Goal: Transaction & Acquisition: Purchase product/service

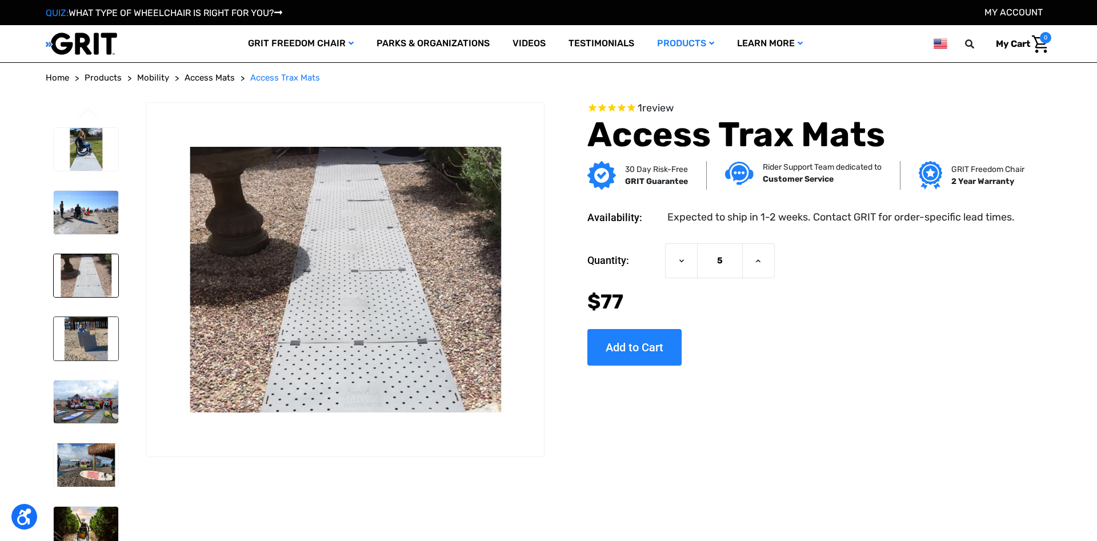
click at [80, 322] on img at bounding box center [86, 338] width 65 height 43
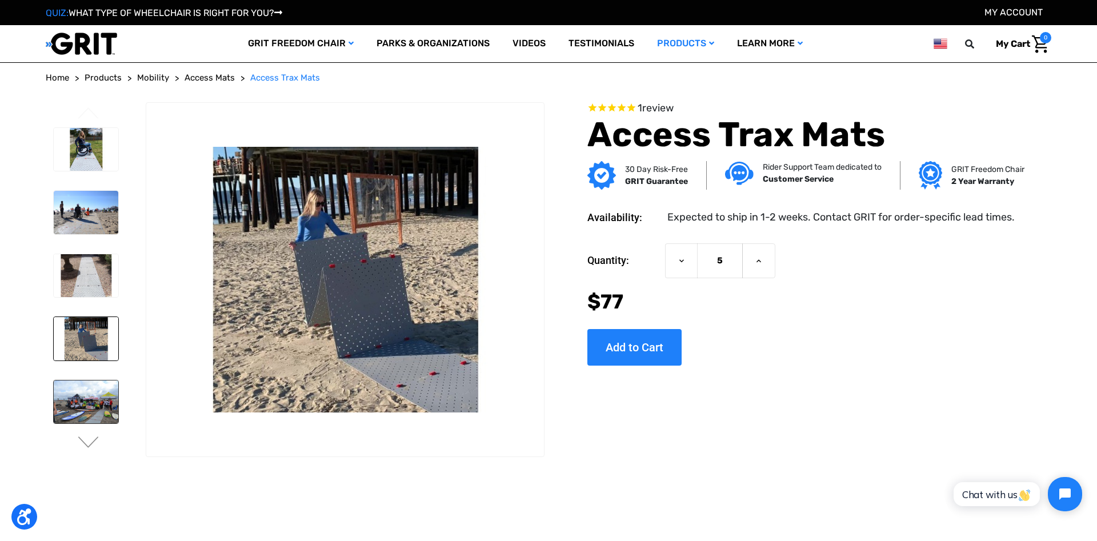
click at [85, 410] on img at bounding box center [86, 401] width 65 height 43
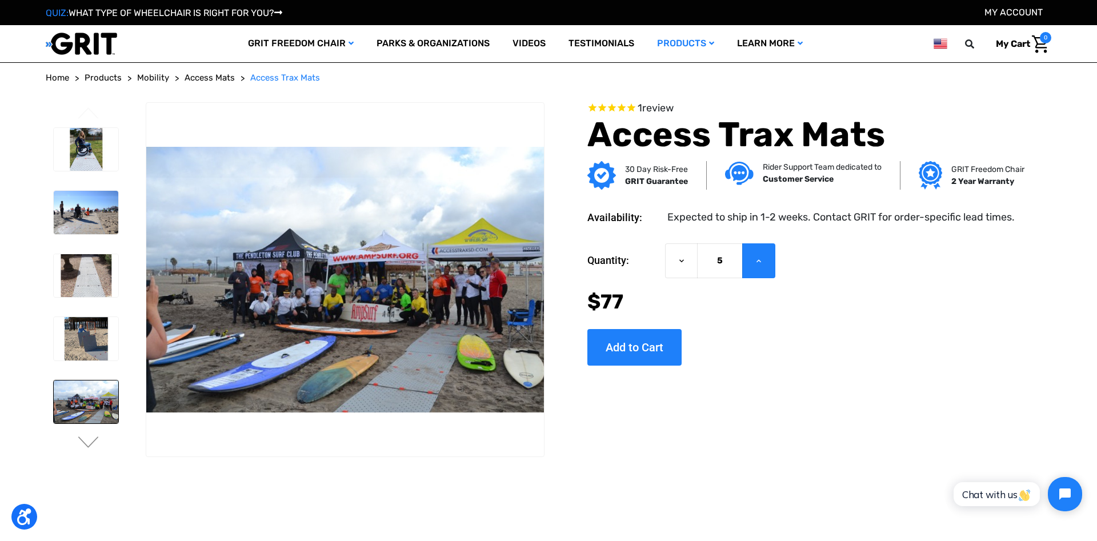
click at [755, 258] on icon at bounding box center [758, 260] width 9 height 9
click at [768, 262] on button "Increase Quantity of Access Trax Mats" at bounding box center [758, 260] width 33 height 35
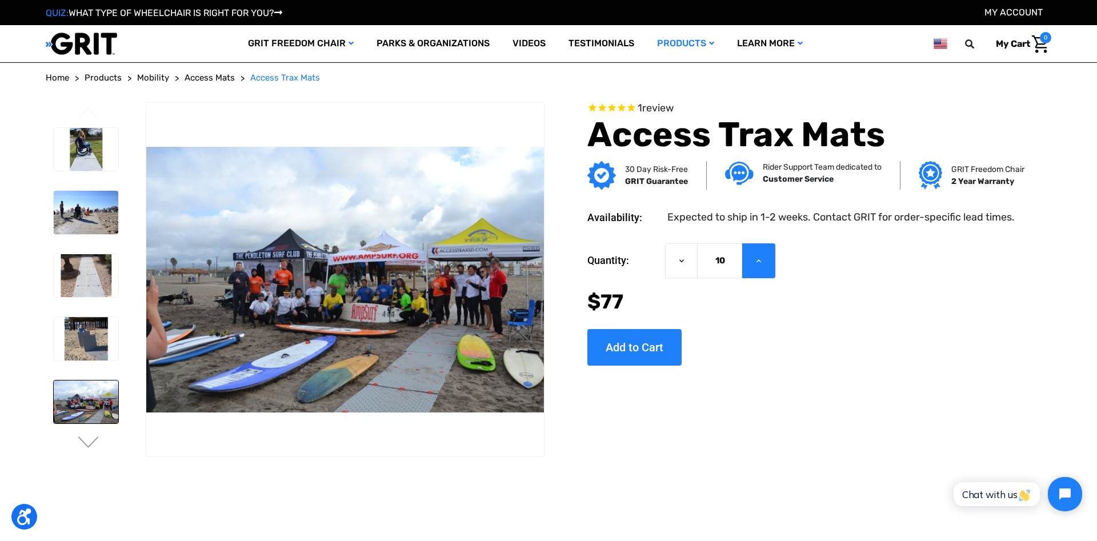
click at [768, 262] on button "Increase Quantity of Access Trax Mats" at bounding box center [758, 260] width 33 height 35
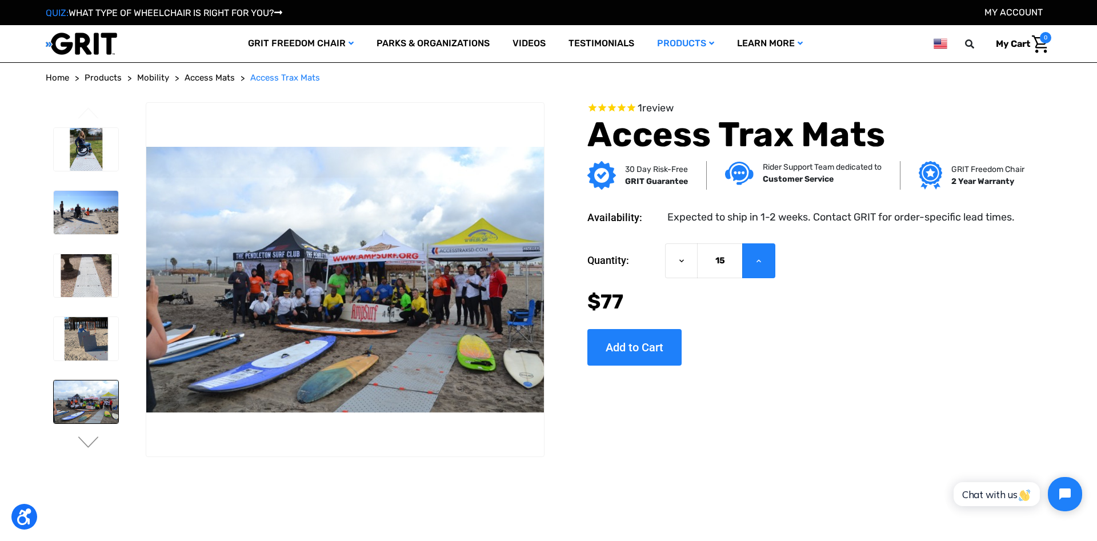
click at [768, 262] on button "Increase Quantity of Access Trax Mats" at bounding box center [758, 260] width 33 height 35
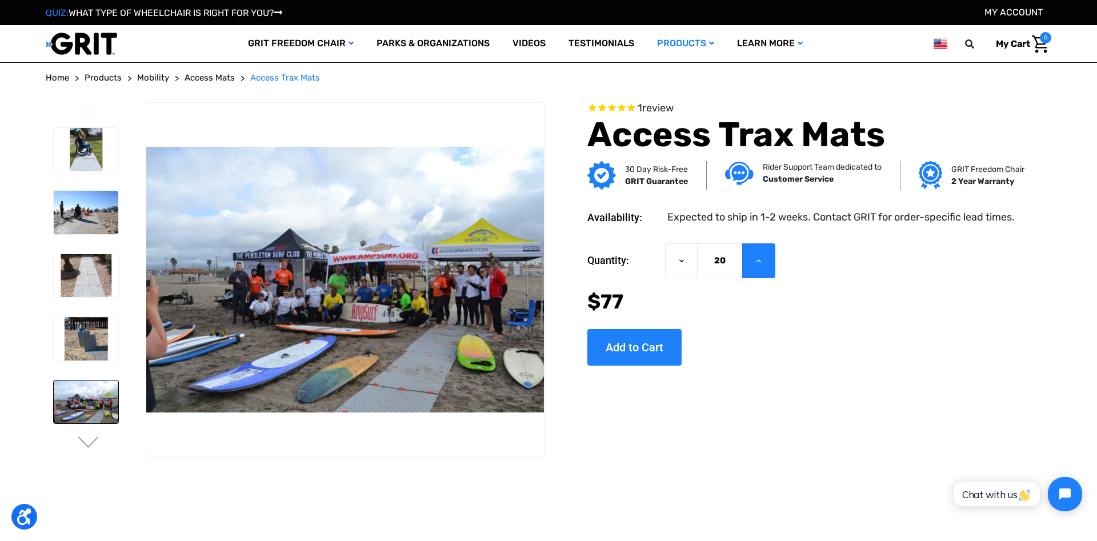
click at [768, 262] on button "Increase Quantity of Access Trax Mats" at bounding box center [758, 260] width 33 height 35
click at [768, 261] on button "Increase Quantity of Access Trax Mats" at bounding box center [758, 260] width 33 height 35
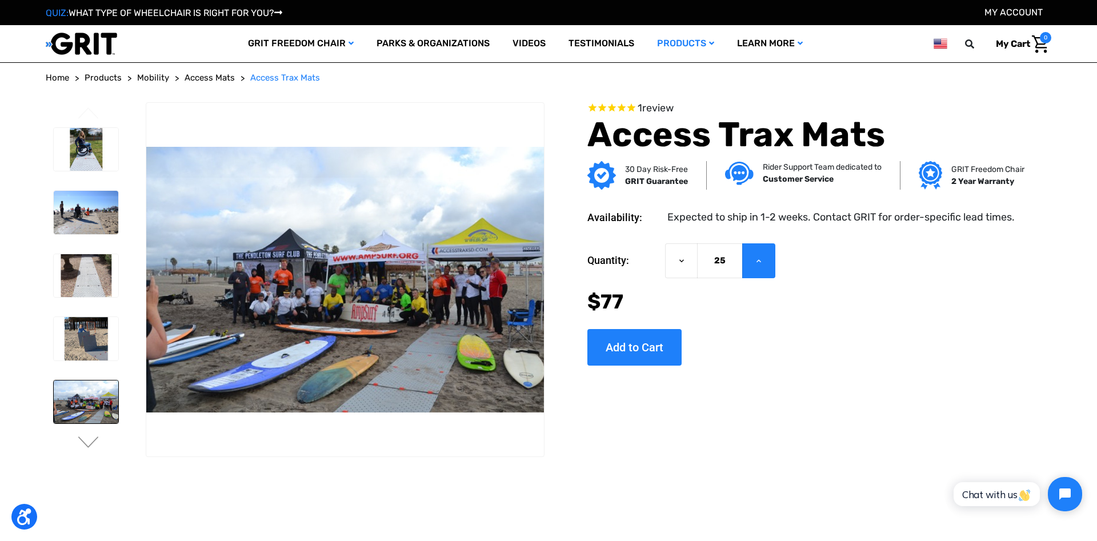
click at [767, 260] on button "Increase Quantity of Access Trax Mats" at bounding box center [758, 260] width 33 height 35
click at [768, 259] on button "Increase Quantity of Access Trax Mats" at bounding box center [758, 260] width 33 height 35
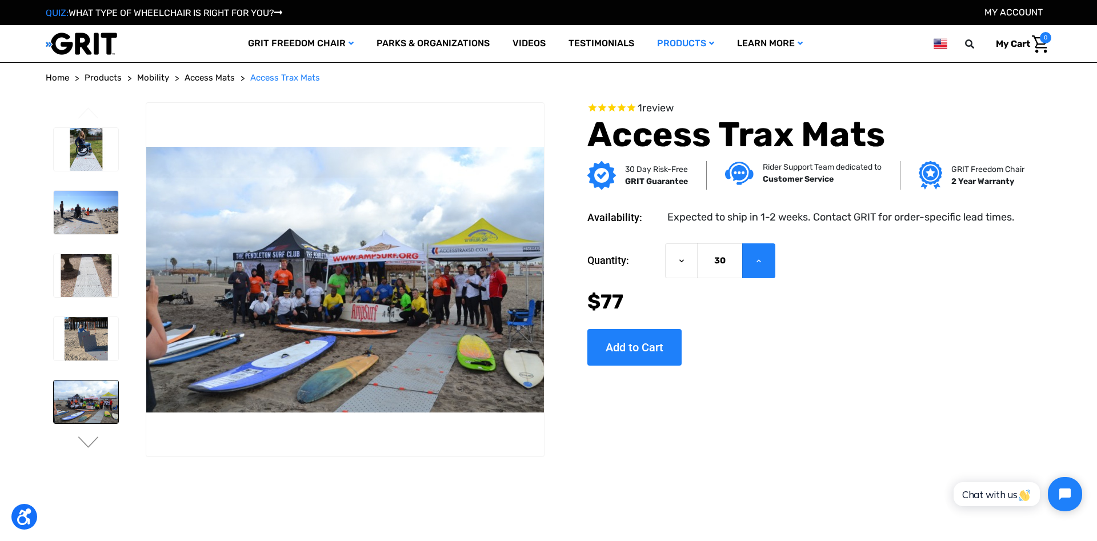
click at [768, 259] on button "Increase Quantity of Access Trax Mats" at bounding box center [758, 260] width 33 height 35
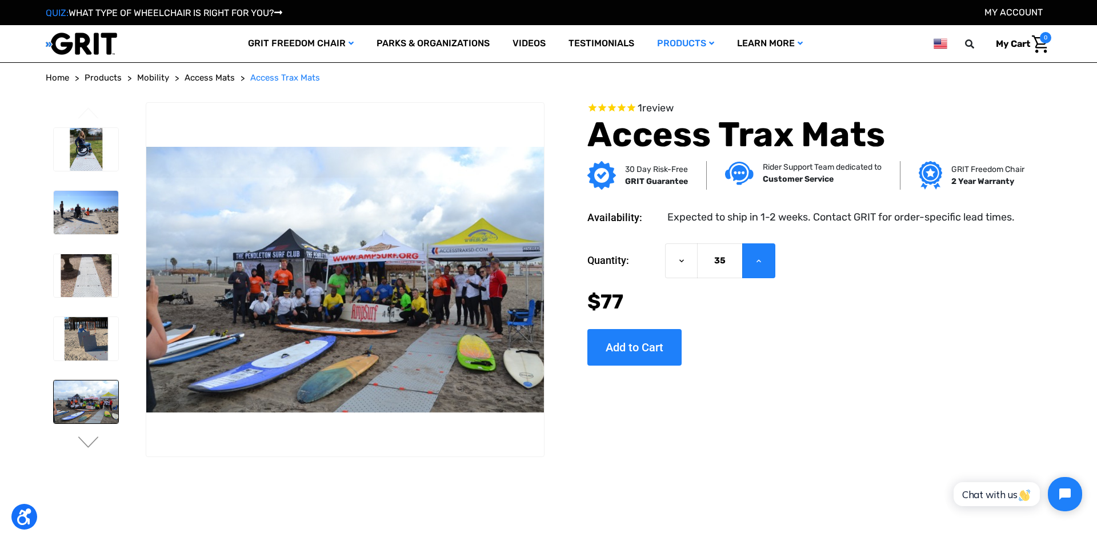
click at [768, 259] on button "Increase Quantity of Access Trax Mats" at bounding box center [758, 260] width 33 height 35
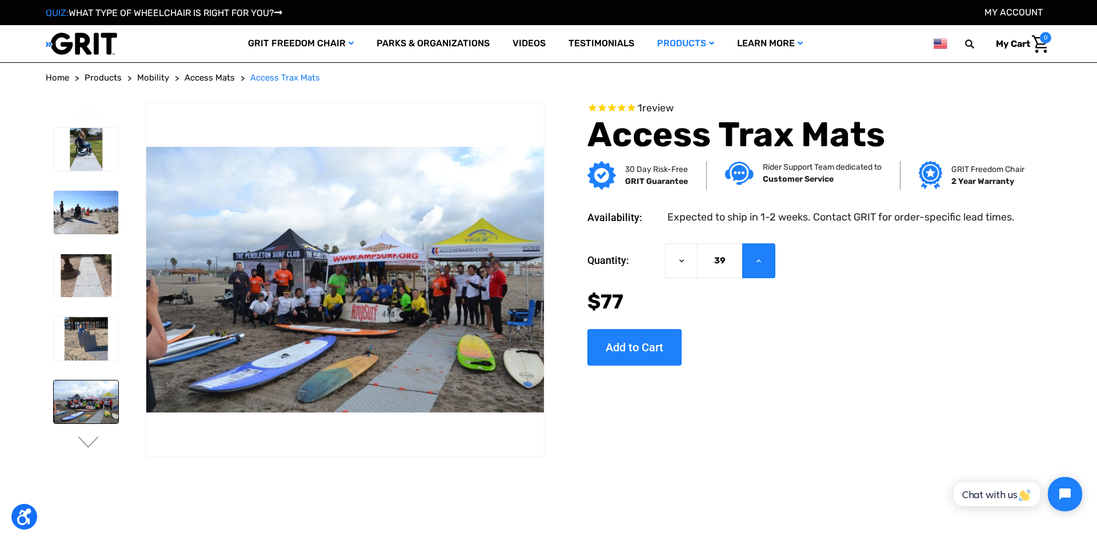
type input "40"
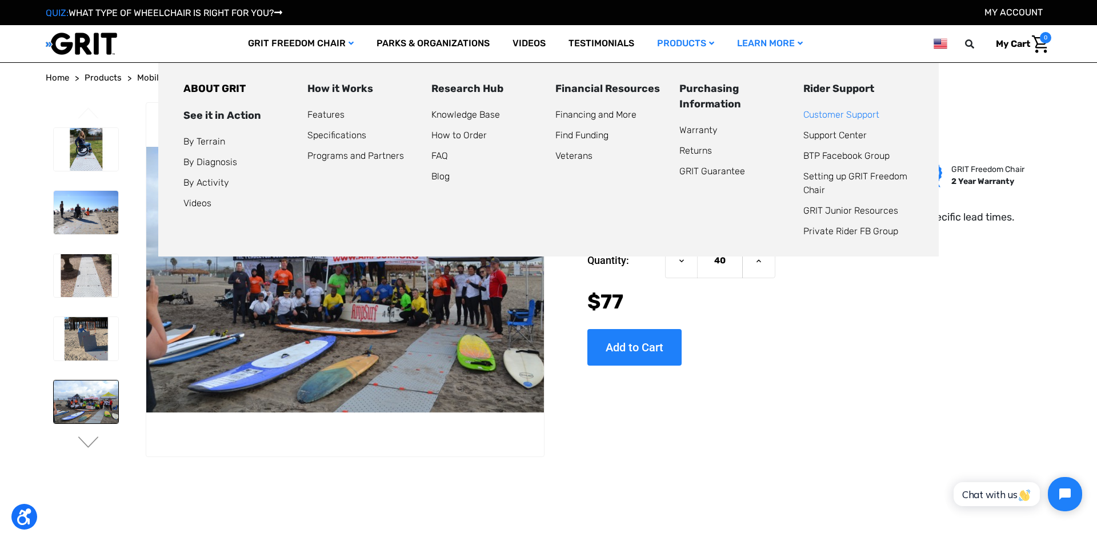
click at [829, 110] on link "Customer Support" at bounding box center [841, 114] width 76 height 11
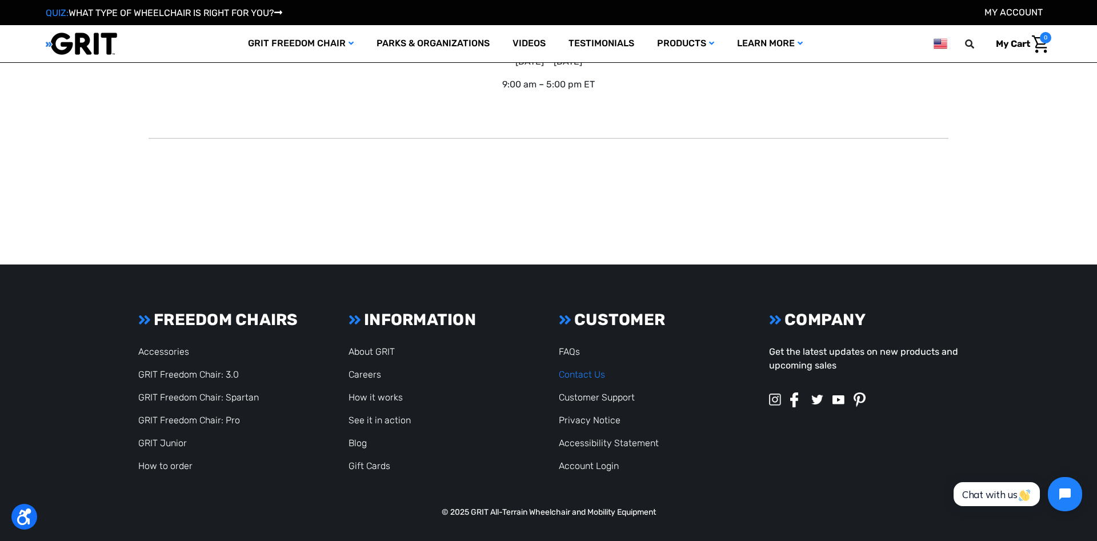
click at [588, 374] on link "Contact Us" at bounding box center [582, 374] width 46 height 11
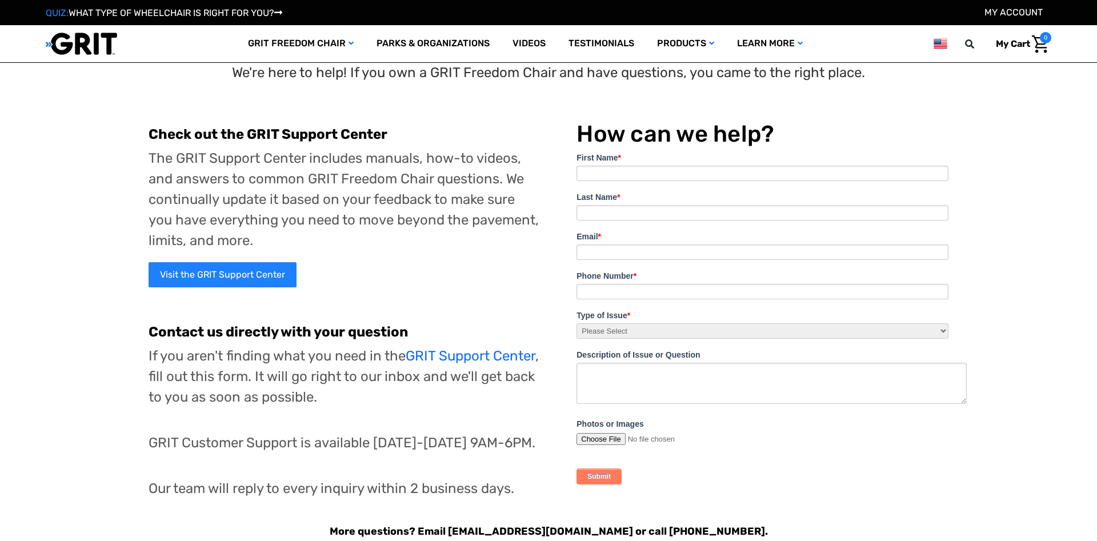
scroll to position [46, 0]
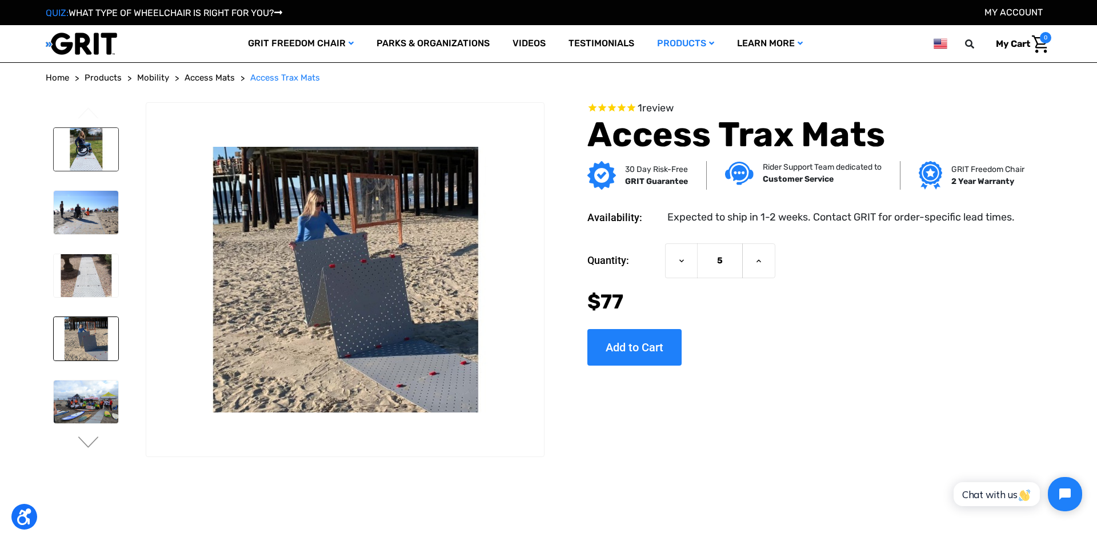
click at [98, 144] on img at bounding box center [86, 149] width 65 height 43
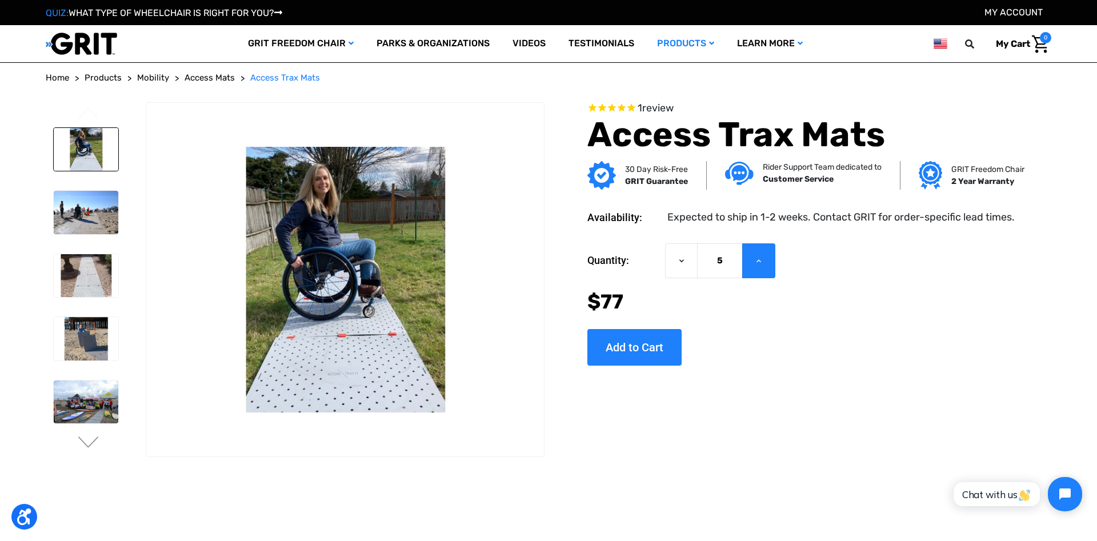
click at [764, 264] on button "Increase Quantity of Access Trax Mats" at bounding box center [758, 260] width 33 height 35
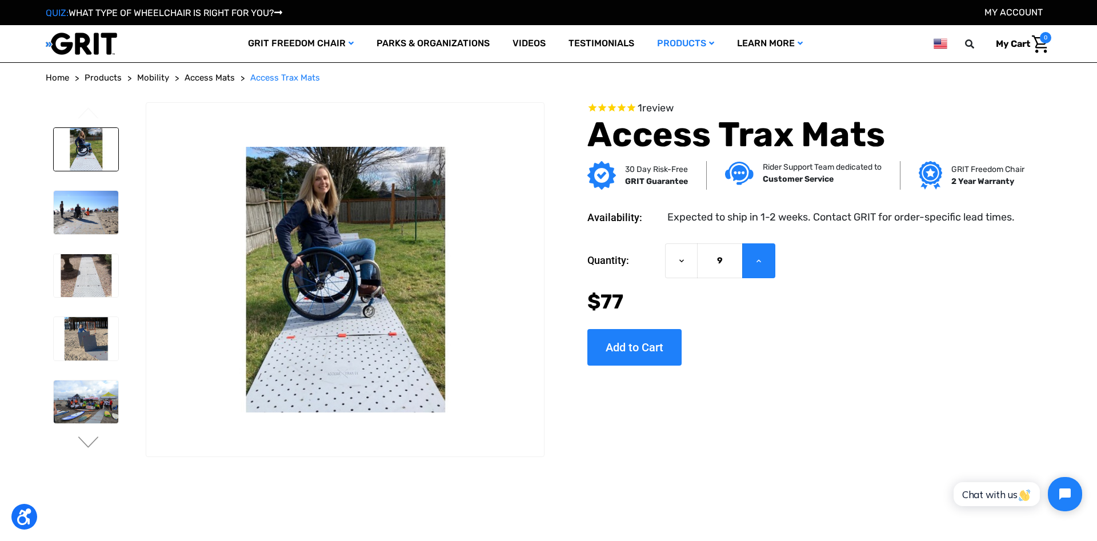
type input "10"
click at [643, 349] on input "Add to Cart" at bounding box center [634, 347] width 94 height 37
type input "Add to Cart"
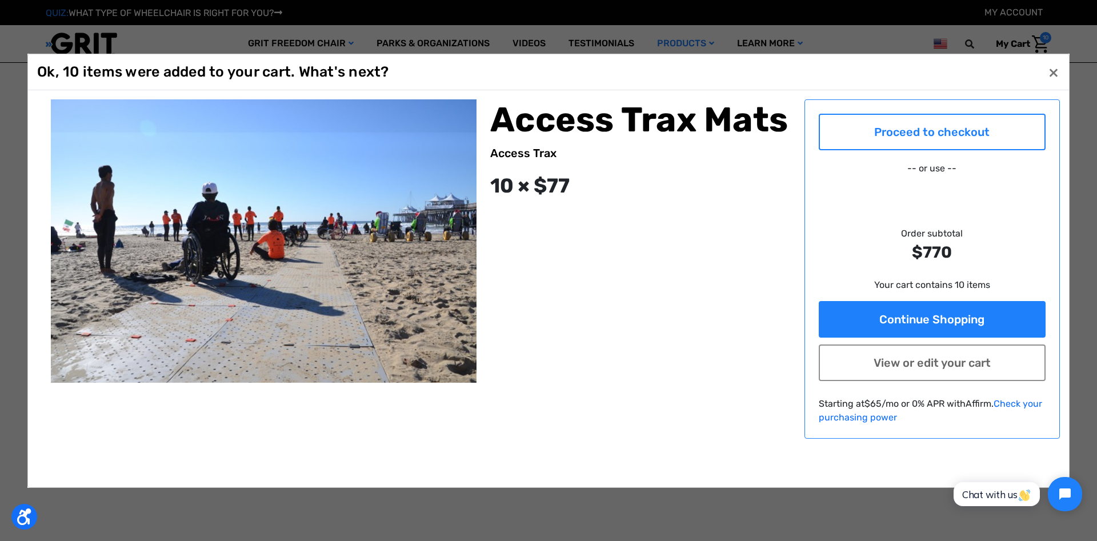
click at [897, 141] on link "Proceed to checkout" at bounding box center [931, 131] width 227 height 37
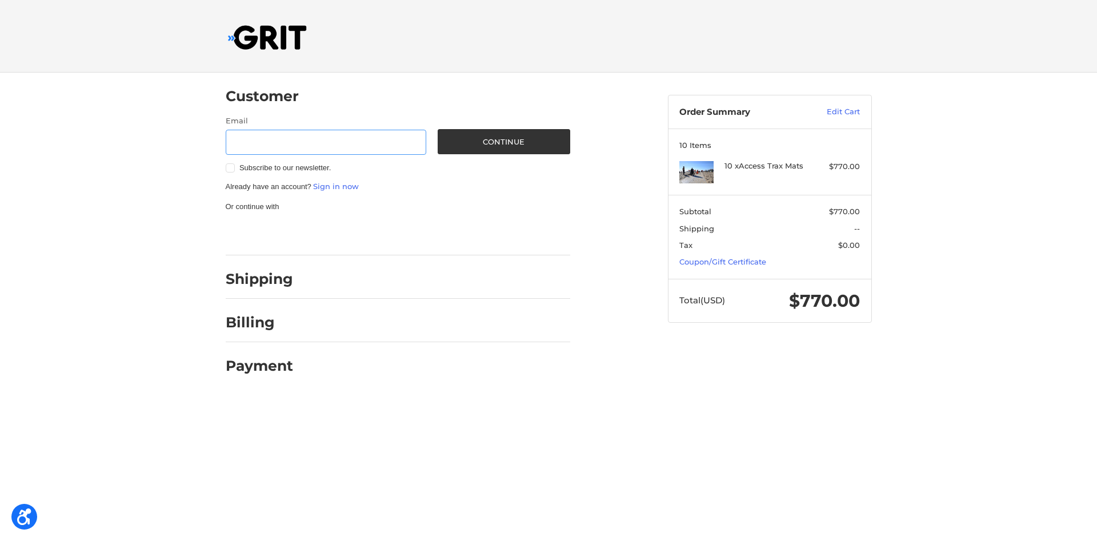
click at [322, 150] on input "Email" at bounding box center [326, 143] width 201 height 26
click at [336, 149] on input "Email" at bounding box center [326, 143] width 201 height 26
click at [269, 135] on input "Email" at bounding box center [326, 143] width 201 height 26
type input "[EMAIL_ADDRESS][DOMAIN_NAME]"
click at [518, 143] on button "Continue" at bounding box center [503, 141] width 133 height 25
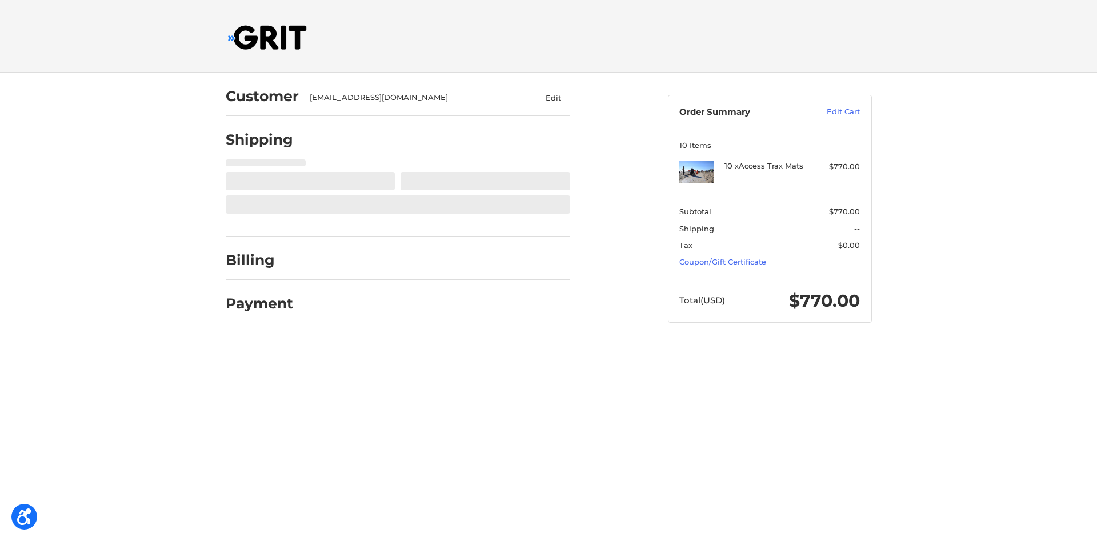
select select "PR"
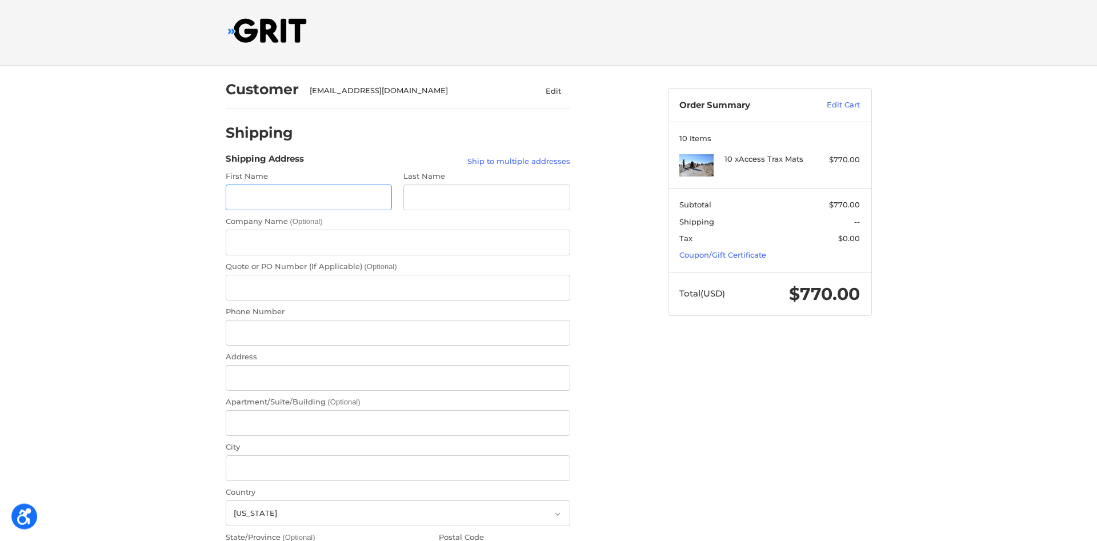
scroll to position [8, 0]
click at [340, 191] on input "First Name" at bounding box center [309, 196] width 167 height 26
type input "[PERSON_NAME]"
type input "Ribeiro"
type input "PO Box 1243"
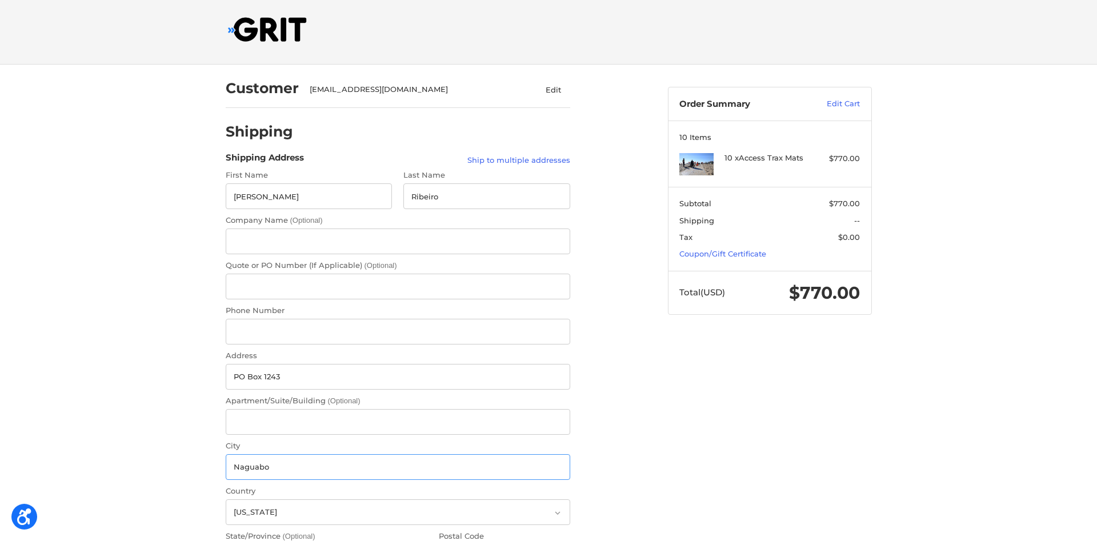
type input "Naguabo"
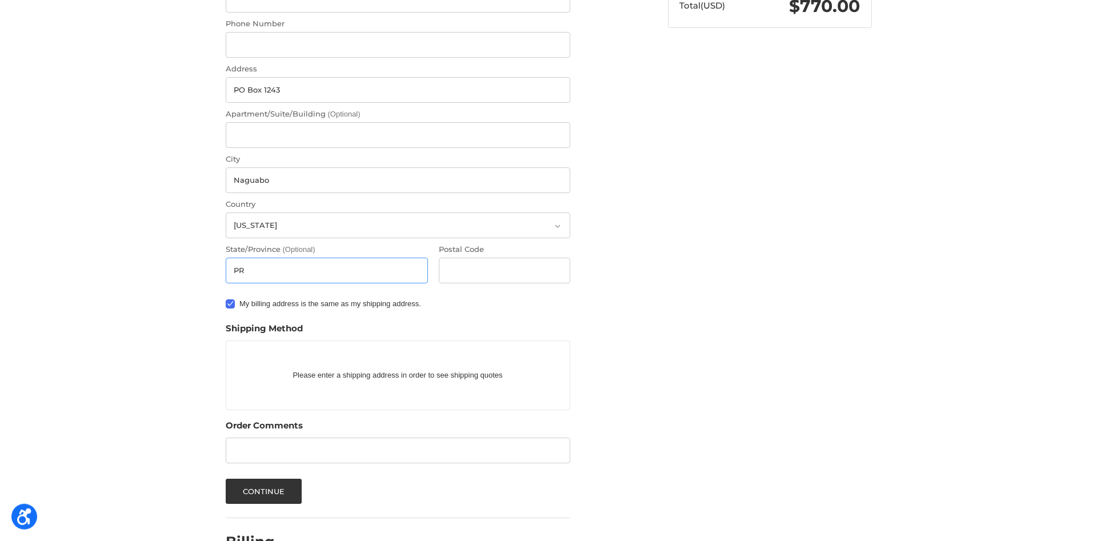
type input "PR"
click at [514, 282] on input "Postal Code" at bounding box center [504, 271] width 131 height 26
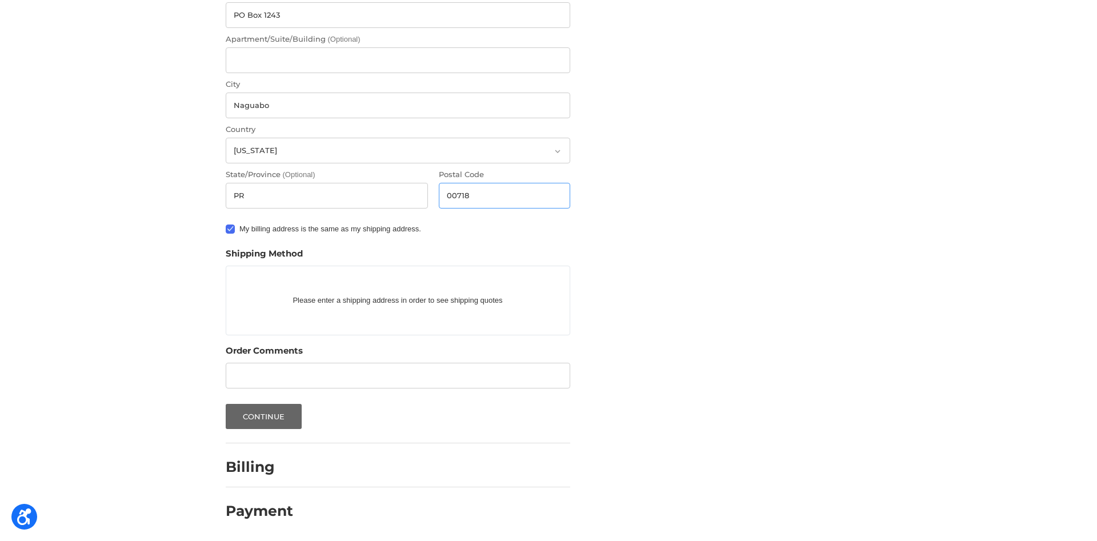
type input "00718"
click at [282, 415] on button "Continue" at bounding box center [264, 416] width 77 height 25
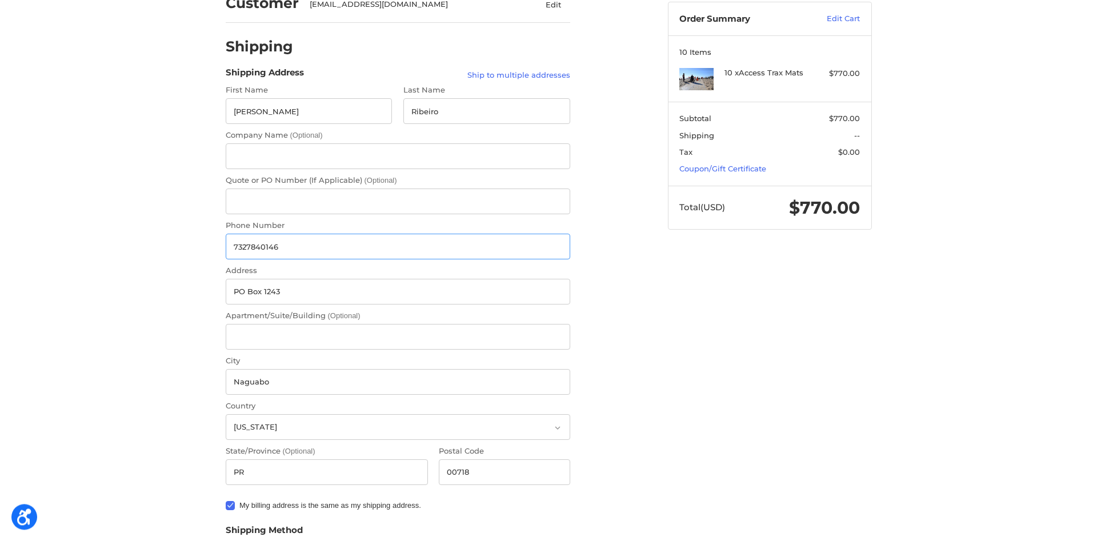
scroll to position [92, 0]
type input "7327840146"
drag, startPoint x: 295, startPoint y: 291, endPoint x: 215, endPoint y: 290, distance: 80.5
click at [226, 290] on input "PO Box 1243" at bounding box center [398, 293] width 344 height 26
type input "1463 Calle Ebano"
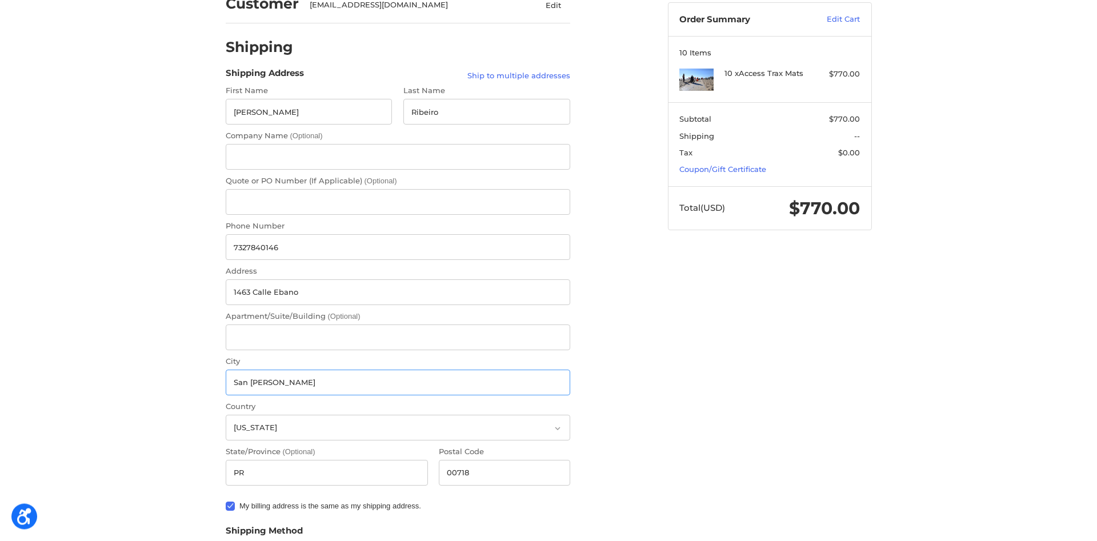
type input "San [PERSON_NAME]"
drag, startPoint x: 492, startPoint y: 473, endPoint x: 409, endPoint y: 484, distance: 84.1
click at [439, 484] on input "00718" at bounding box center [504, 473] width 131 height 26
type input "00920"
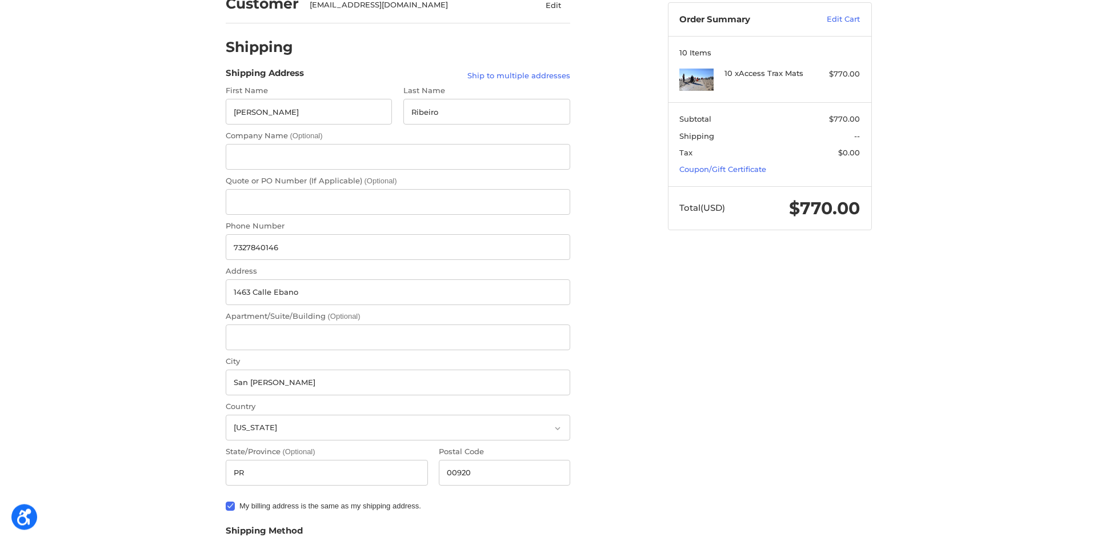
click at [621, 467] on div "Customer [EMAIL_ADDRESS][DOMAIN_NAME] Edit Shipping Shipping Address Ship to mu…" at bounding box center [438, 382] width 442 height 805
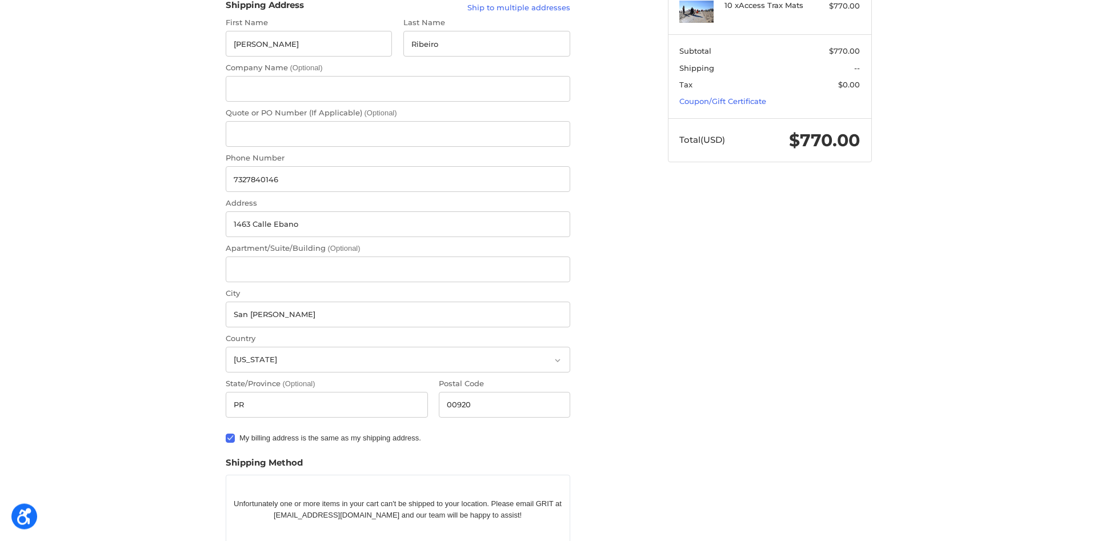
scroll to position [0, 0]
